Goal: Go to known website: Access a specific website the user already knows

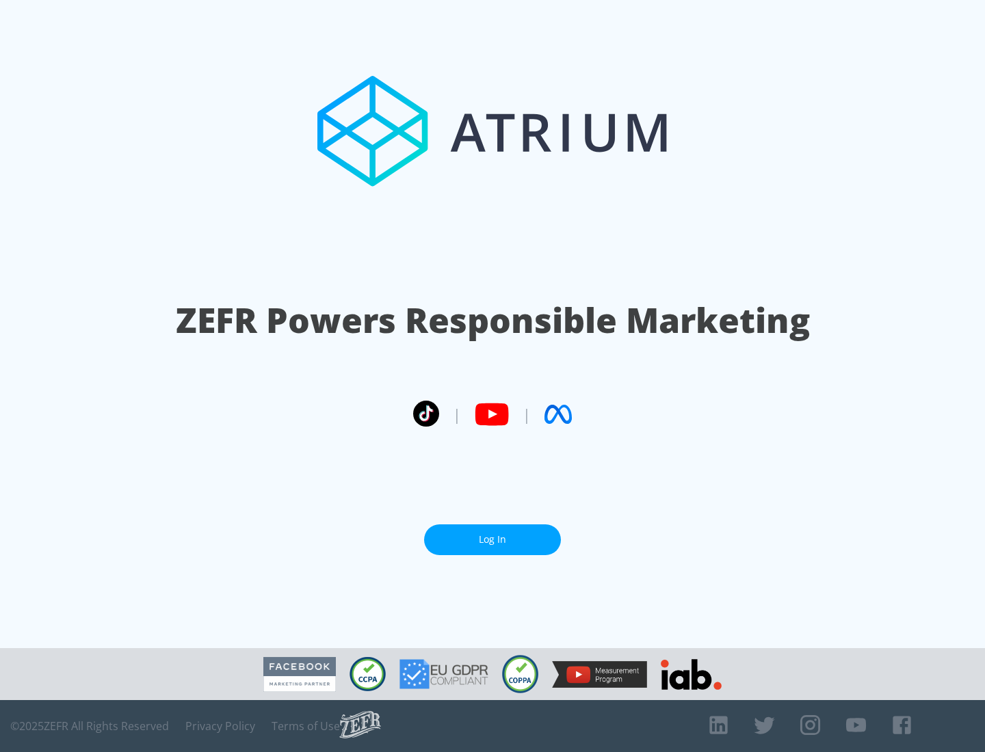
click at [492, 539] on link "Log In" at bounding box center [492, 539] width 137 height 31
